Goal: Navigation & Orientation: Go to known website

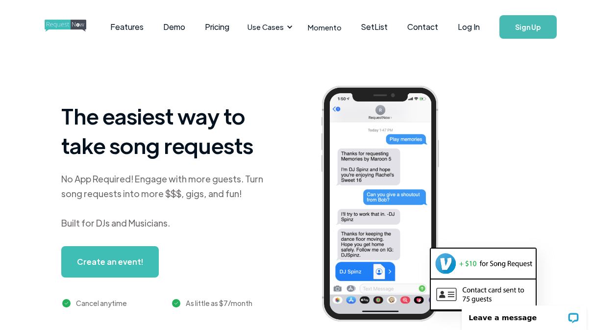
click at [470, 27] on link "Log In" at bounding box center [469, 27] width 42 height 34
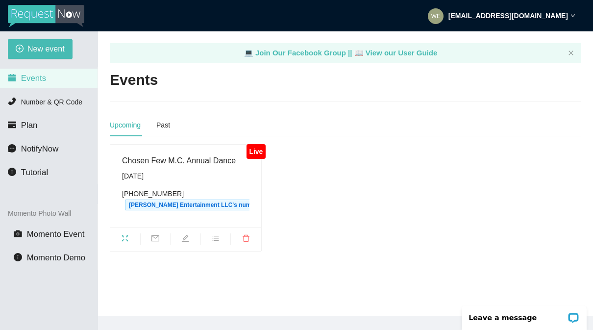
click at [130, 230] on ul at bounding box center [185, 239] width 151 height 24
click at [127, 242] on span "fullscreen" at bounding box center [125, 239] width 30 height 11
